Goal: Transaction & Acquisition: Purchase product/service

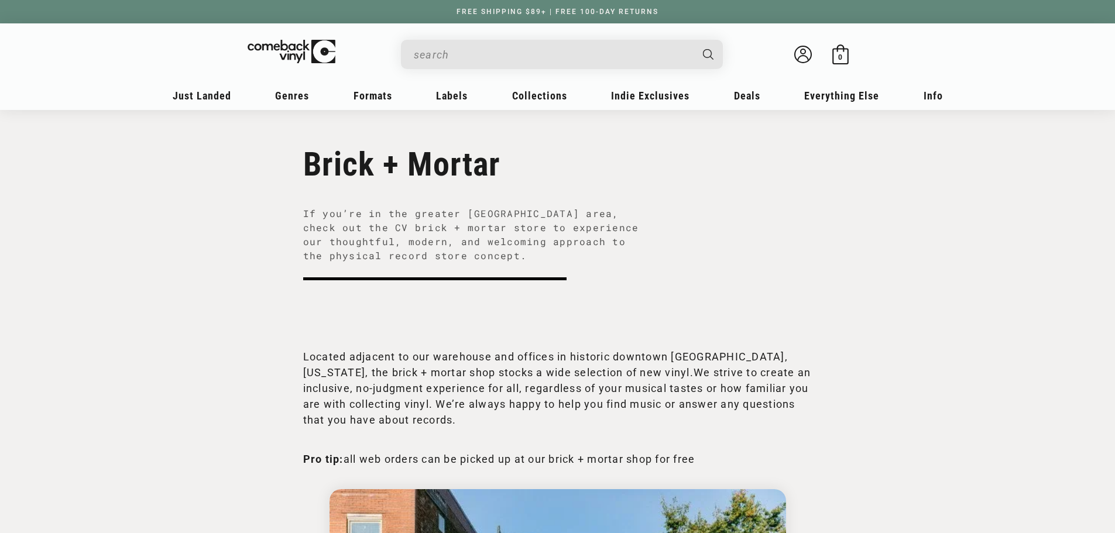
click at [509, 56] on input "When autocomplete results are available use up and down arrows to review and en…" at bounding box center [552, 55] width 277 height 24
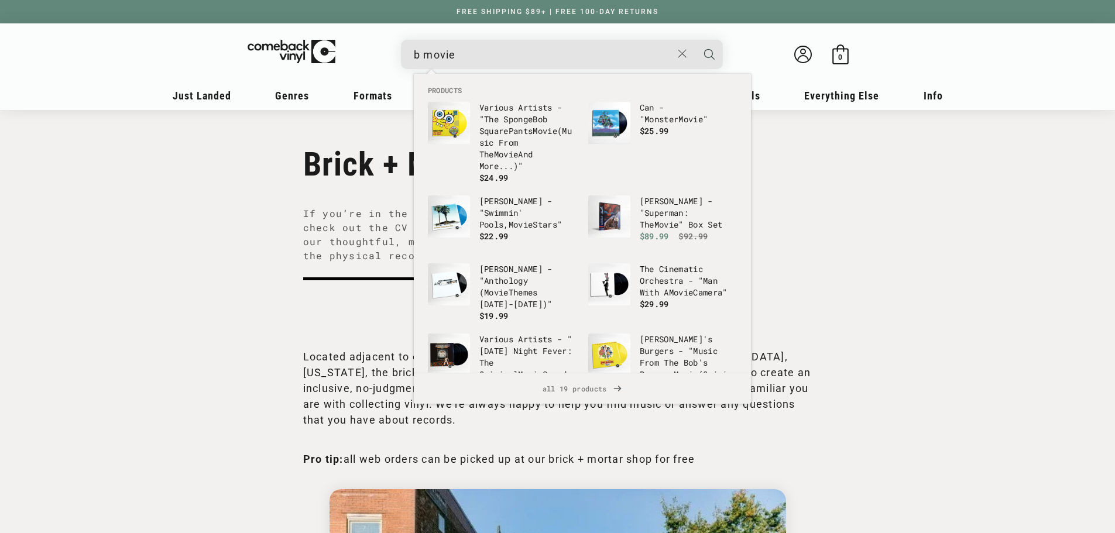
type input "b movie"
click at [706, 55] on icon "Search" at bounding box center [709, 54] width 11 height 11
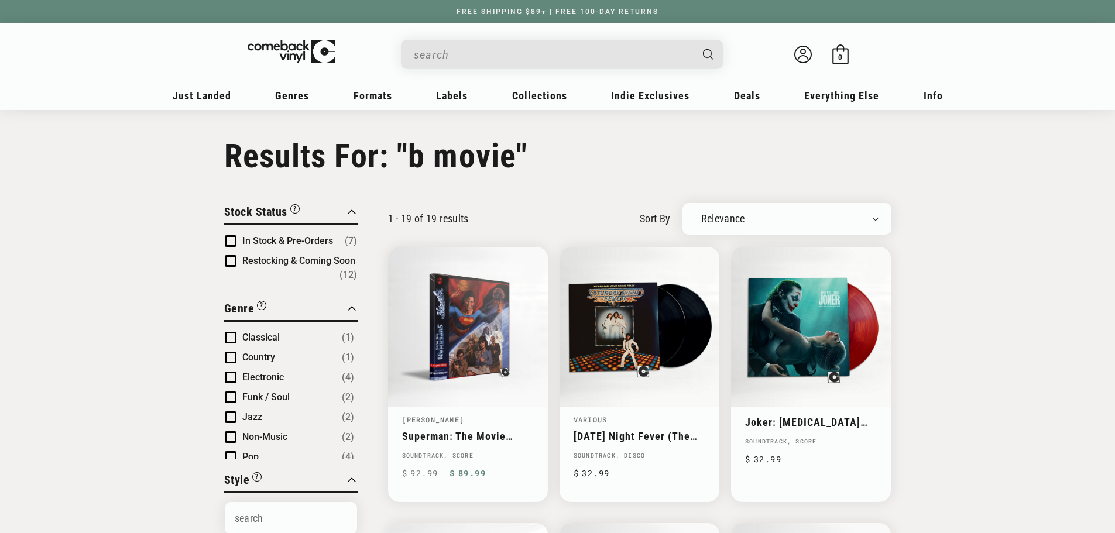
type input "b movie"
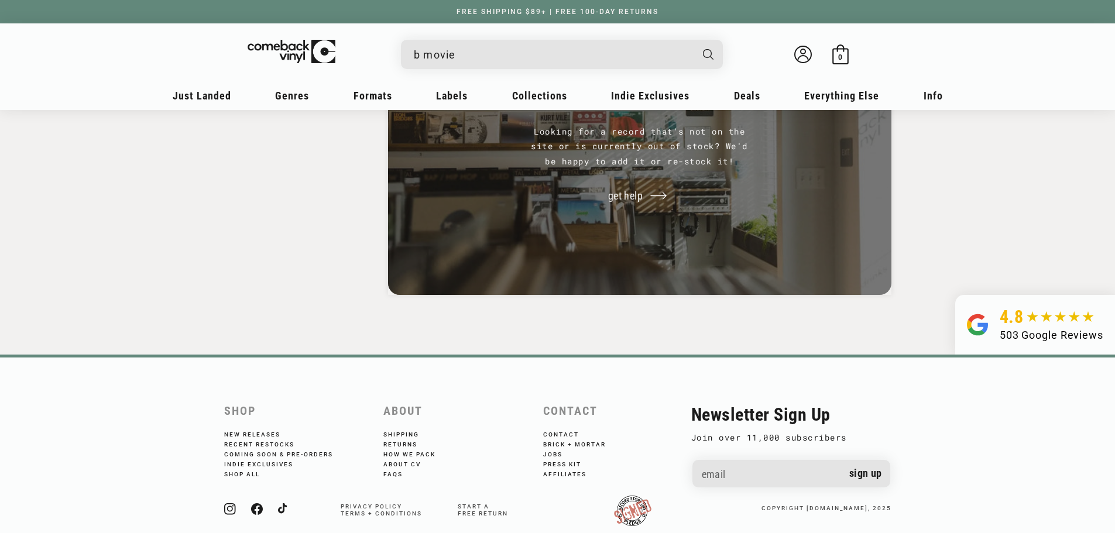
scroll to position [2299, 0]
